Goal: Transaction & Acquisition: Book appointment/travel/reservation

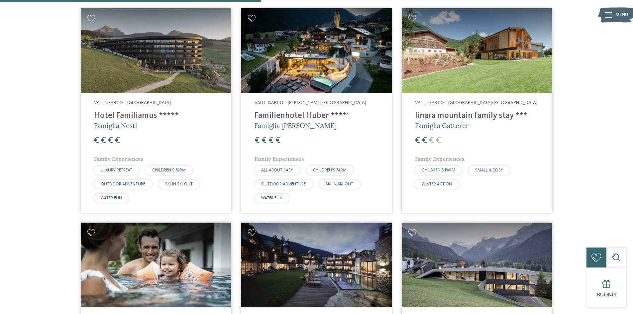
scroll to position [484, 0]
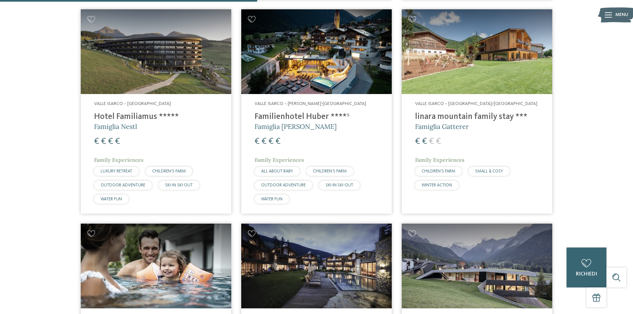
click at [460, 133] on div "Valle Isarco – [GEOGRAPHIC_DATA]/[GEOGRAPHIC_DATA] linara mountain family stay …" at bounding box center [477, 147] width 151 height 106
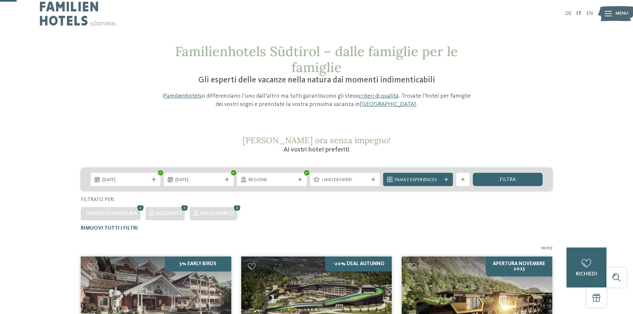
scroll to position [0, 0]
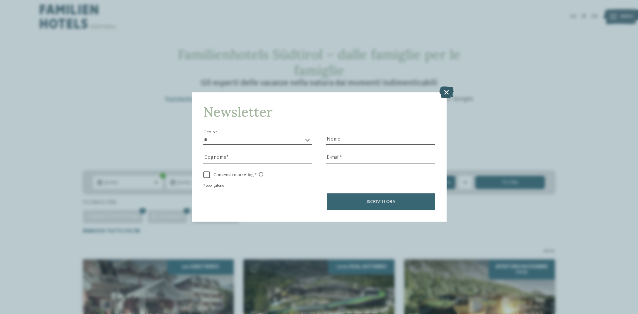
click at [450, 90] on icon at bounding box center [446, 92] width 14 height 12
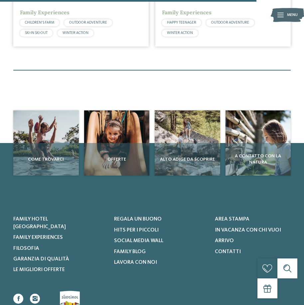
scroll to position [1097, 0]
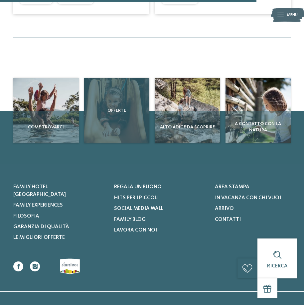
click at [102, 124] on div "Offerte" at bounding box center [116, 110] width 65 height 65
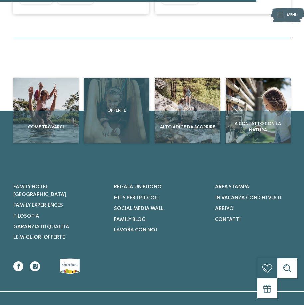
click at [119, 116] on div "Offerte" at bounding box center [116, 110] width 65 height 65
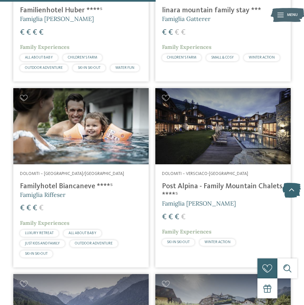
scroll to position [436, 0]
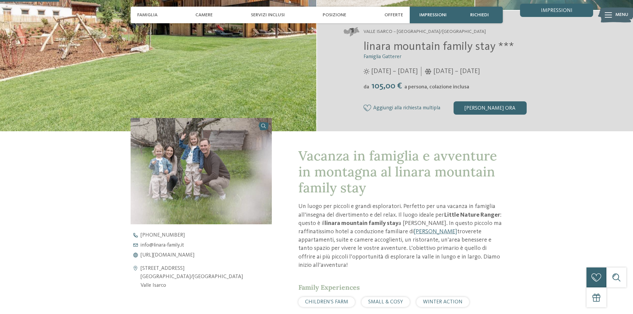
scroll to position [33, 0]
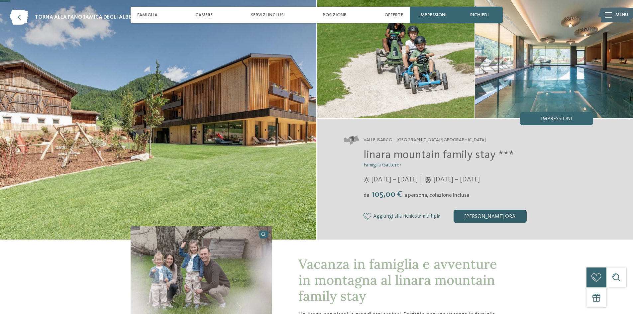
click at [488, 217] on div "[PERSON_NAME]" at bounding box center [490, 216] width 73 height 13
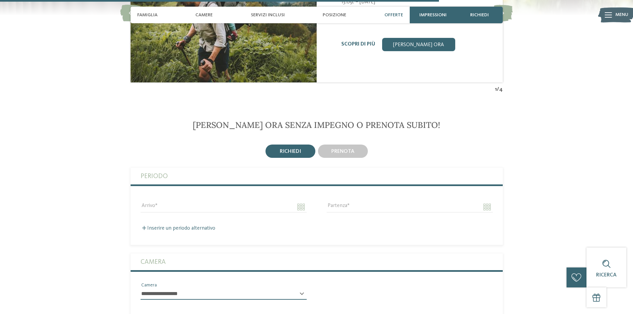
scroll to position [1341, 0]
